Goal: Go to known website: Access a specific website the user already knows

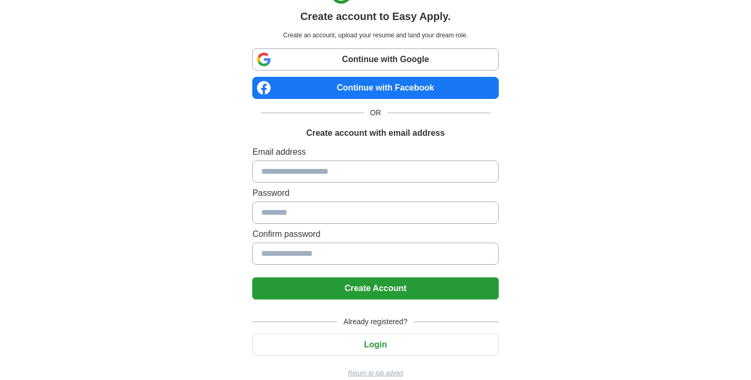
scroll to position [43, 0]
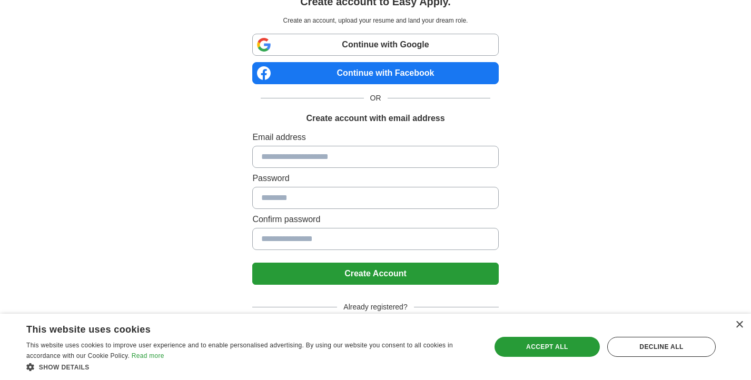
click at [734, 321] on div "× This website uses cookies This website uses cookies to improve user experienc…" at bounding box center [375, 347] width 751 height 66
click at [740, 326] on div "×" at bounding box center [739, 325] width 8 height 8
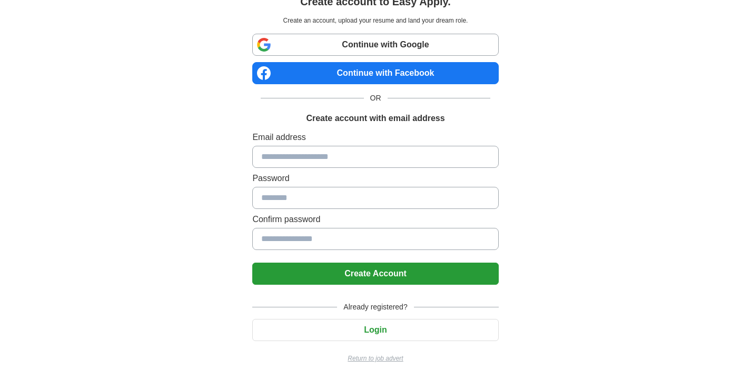
click at [370, 362] on p "Return to job advert" at bounding box center [375, 358] width 246 height 9
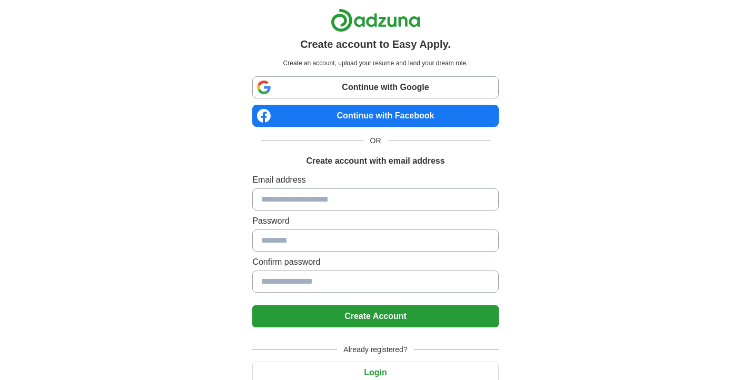
click at [402, 86] on link "Continue with Google" at bounding box center [375, 87] width 246 height 22
